Goal: Task Accomplishment & Management: Use online tool/utility

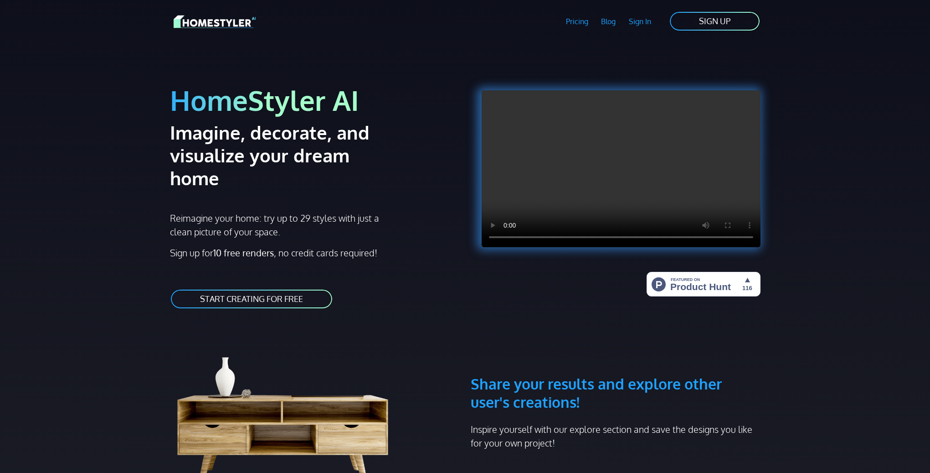
click at [263, 289] on link "START CREATING FOR FREE" at bounding box center [251, 299] width 163 height 21
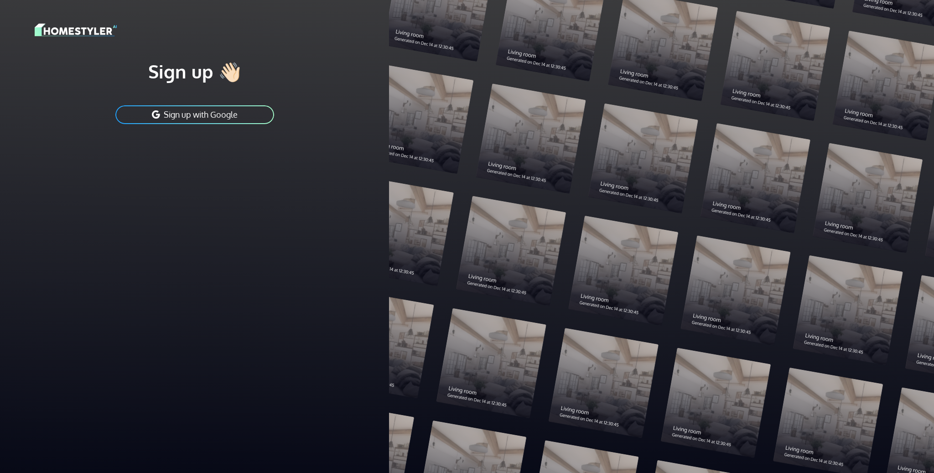
click at [235, 116] on button "Sign up with Google" at bounding box center [194, 114] width 160 height 21
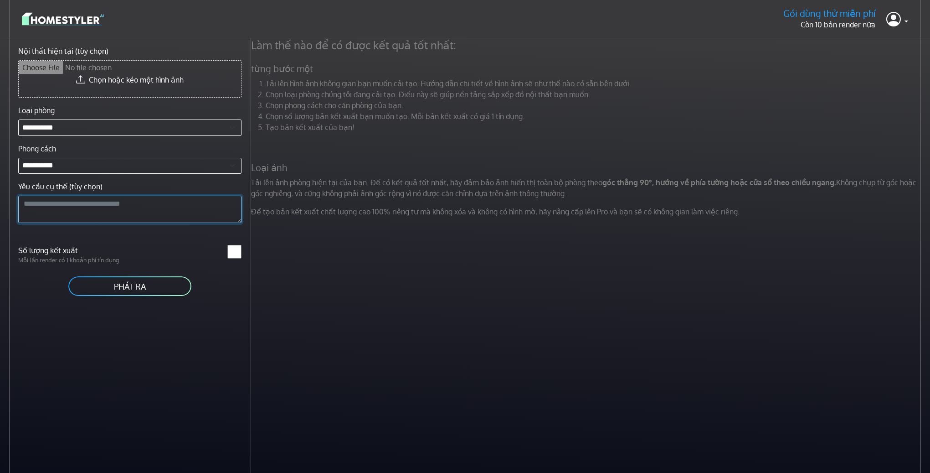
click at [69, 212] on textarea "Yêu cầu cụ thể (tùy chọn)" at bounding box center [129, 209] width 223 height 27
